Goal: Task Accomplishment & Management: Manage account settings

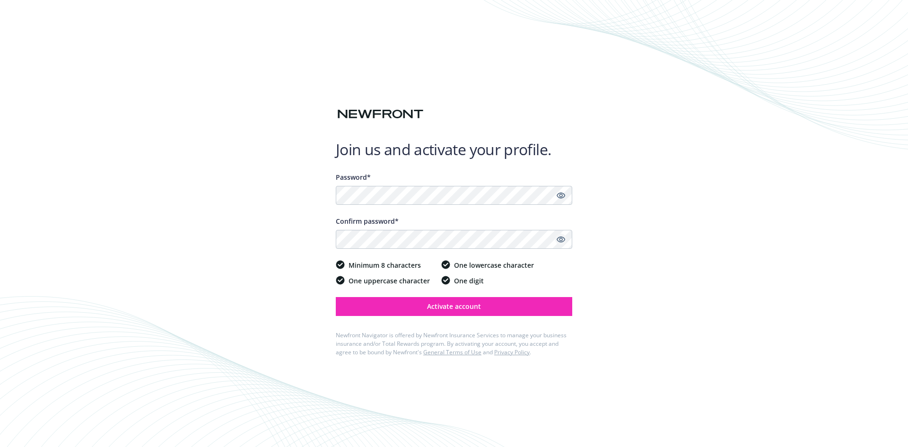
click at [560, 243] on icon "Show password" at bounding box center [561, 239] width 9 height 9
click at [561, 242] on icon "Hide password" at bounding box center [561, 240] width 9 height 6
click at [561, 191] on icon "Show password" at bounding box center [561, 195] width 9 height 9
click at [561, 190] on icon "Hide password" at bounding box center [560, 195] width 11 height 11
click at [427, 312] on button "Activate account" at bounding box center [454, 306] width 237 height 19
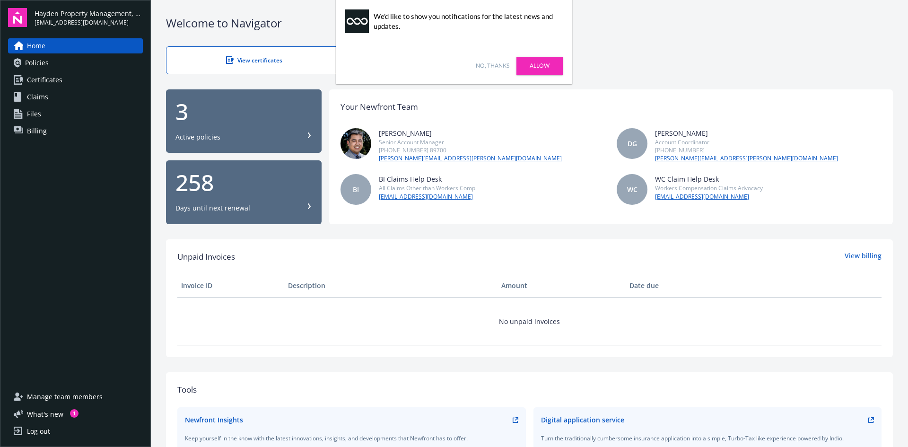
click at [489, 65] on link "No, thanks" at bounding box center [493, 65] width 34 height 9
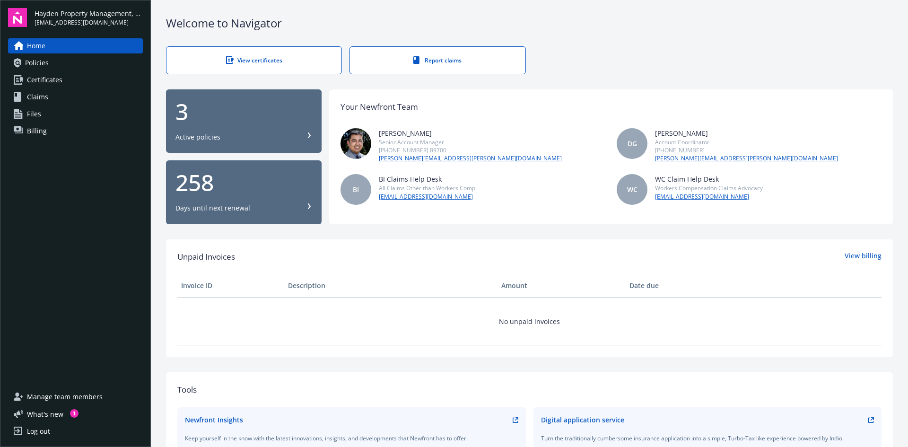
click at [268, 119] on div "3" at bounding box center [243, 111] width 137 height 23
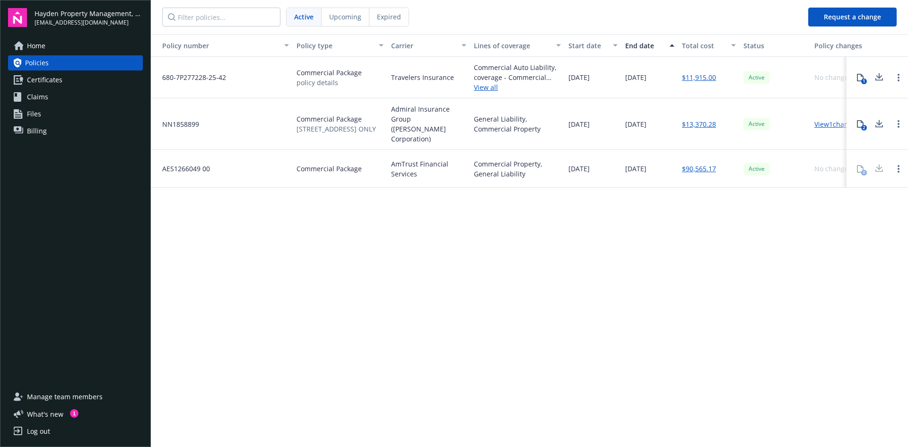
click at [366, 240] on div "Policy number Policy type Carrier Lines of coverage Start date End date Total c…" at bounding box center [529, 240] width 757 height 412
click at [776, 228] on div "Policy number Policy type Carrier Lines of coverage Start date End date Total c…" at bounding box center [529, 240] width 757 height 412
click at [330, 126] on span "5022 Wall St. ONLY" at bounding box center [336, 129] width 79 height 10
click at [344, 164] on span "Commercial Package" at bounding box center [329, 169] width 65 height 10
click at [565, 150] on div "07/22/2025" at bounding box center [593, 169] width 57 height 38
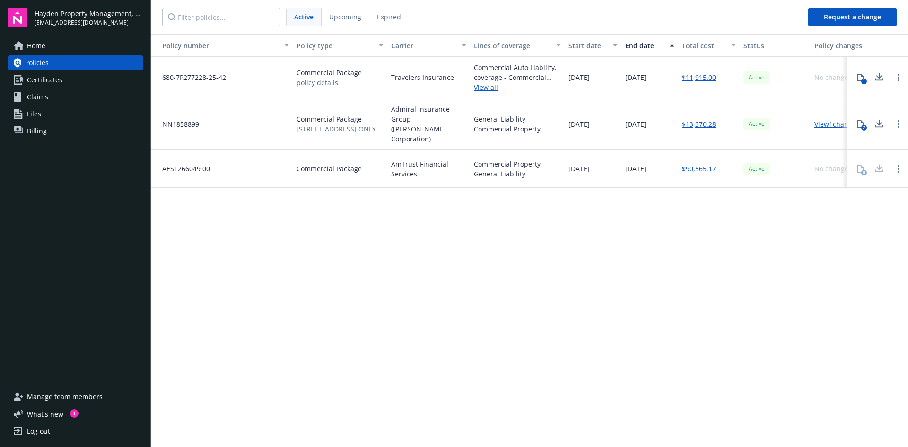
click at [44, 48] on span "Home" at bounding box center [36, 45] width 18 height 15
